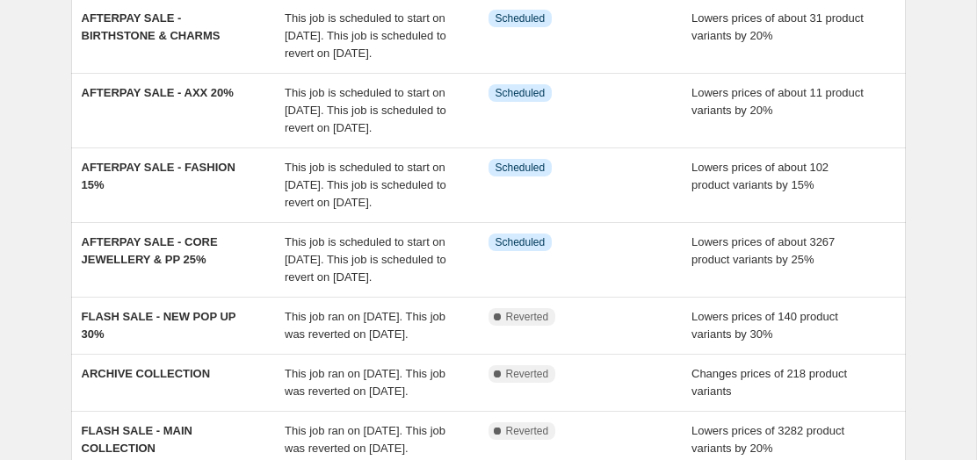
scroll to position [237, 0]
